Goal: Find specific page/section

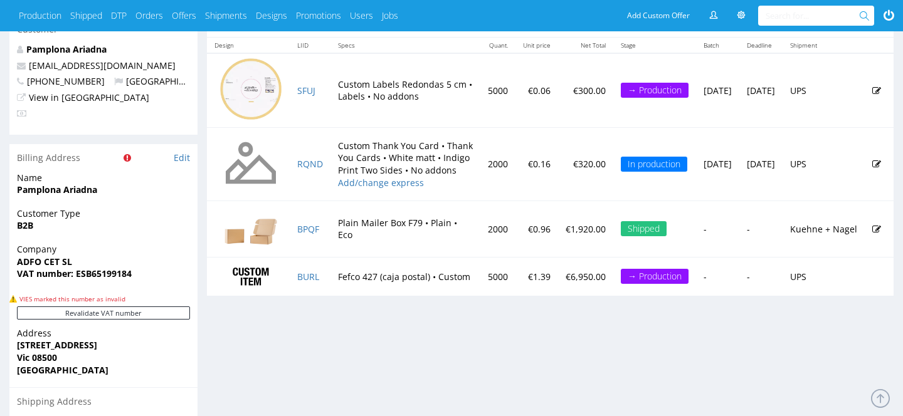
scroll to position [716, 0]
click at [306, 281] on link "BURL" at bounding box center [308, 276] width 22 height 12
click at [308, 282] on link "BURL" at bounding box center [308, 276] width 22 height 12
click at [309, 282] on link "BURL" at bounding box center [308, 276] width 22 height 12
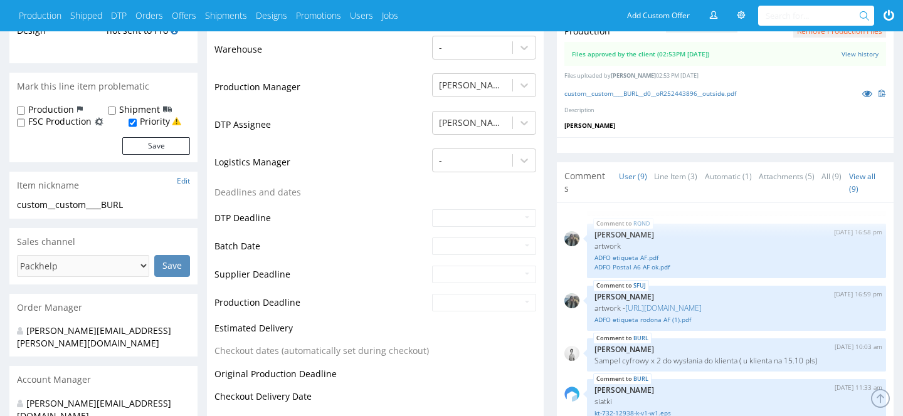
scroll to position [121, 0]
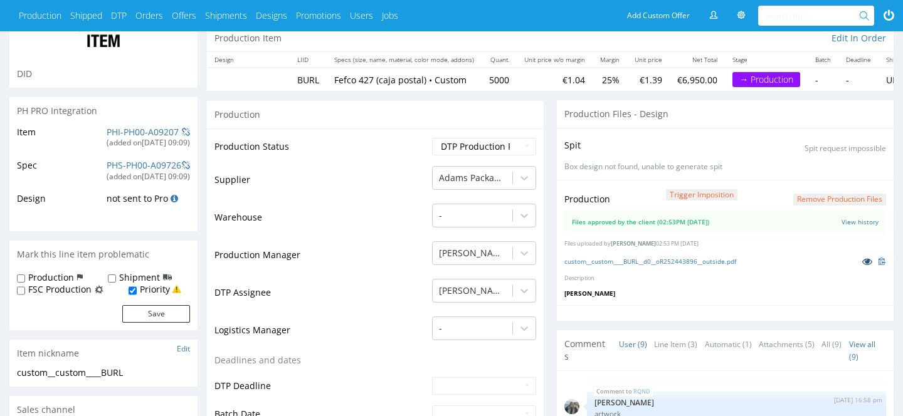
click at [868, 260] on icon at bounding box center [867, 261] width 10 height 9
